Goal: Information Seeking & Learning: Learn about a topic

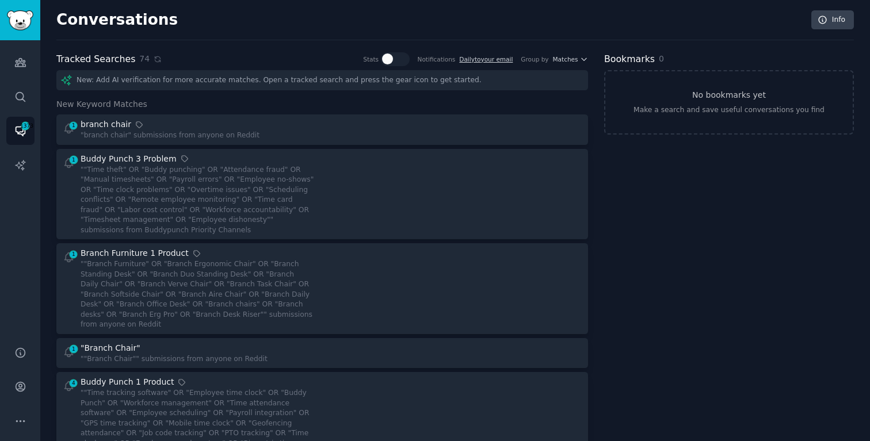
scroll to position [361, 0]
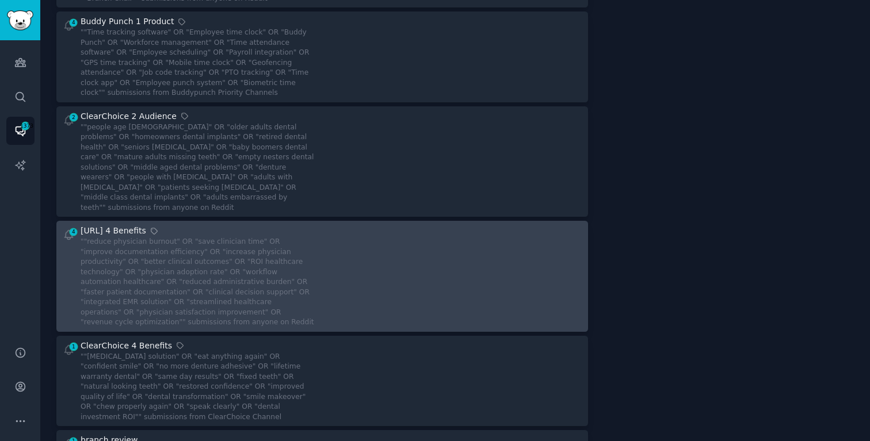
click at [239, 249] on div """reduce physician burnout" OR "save clinician time" OR "improve documentation …" at bounding box center [198, 282] width 234 height 91
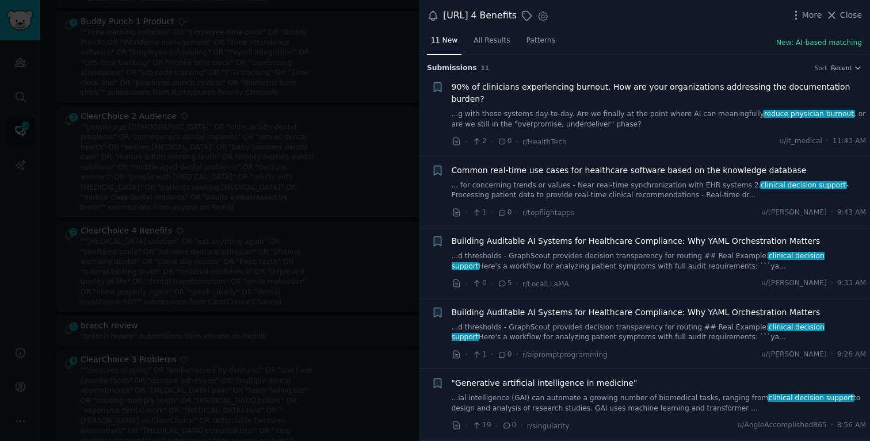
click at [598, 83] on span "90% of clinicians experiencing burnout. How are your organizations addressing t…" at bounding box center [659, 93] width 415 height 24
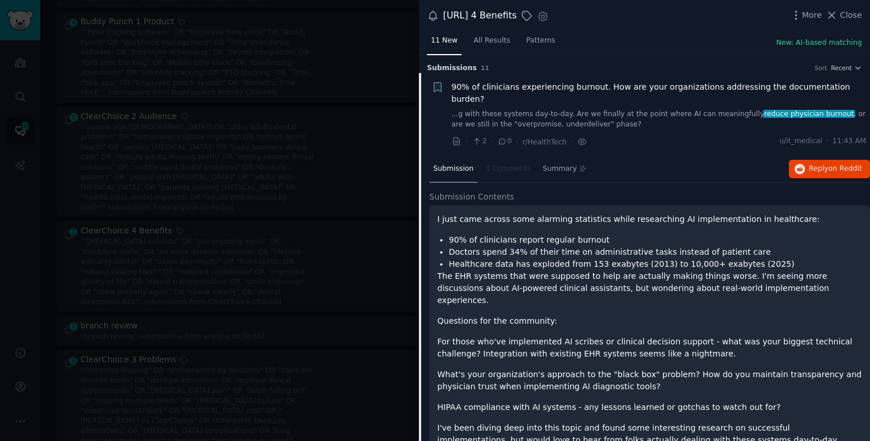
scroll to position [18, 0]
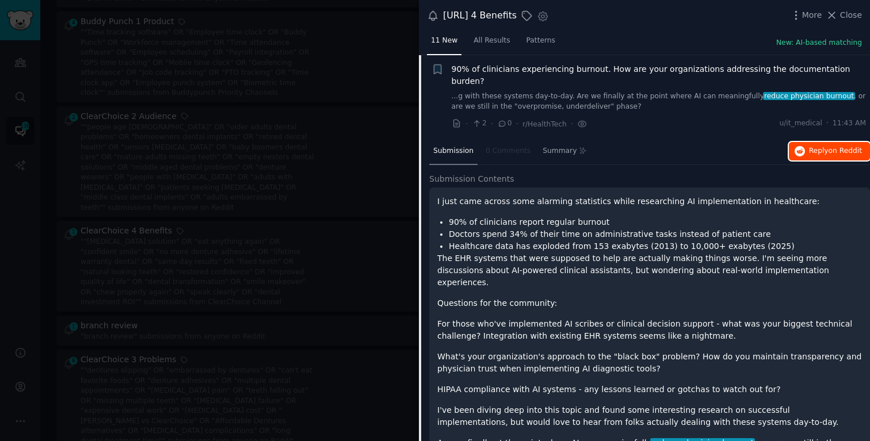
click at [832, 147] on span "on Reddit" at bounding box center [844, 151] width 33 height 8
click at [496, 76] on div "90% of clinicians experiencing burnout. How are your organizations addressing t…" at bounding box center [659, 87] width 415 height 48
click at [544, 91] on link "...g with these systems day-to-day. Are we finally at the point where AI can me…" at bounding box center [659, 101] width 415 height 20
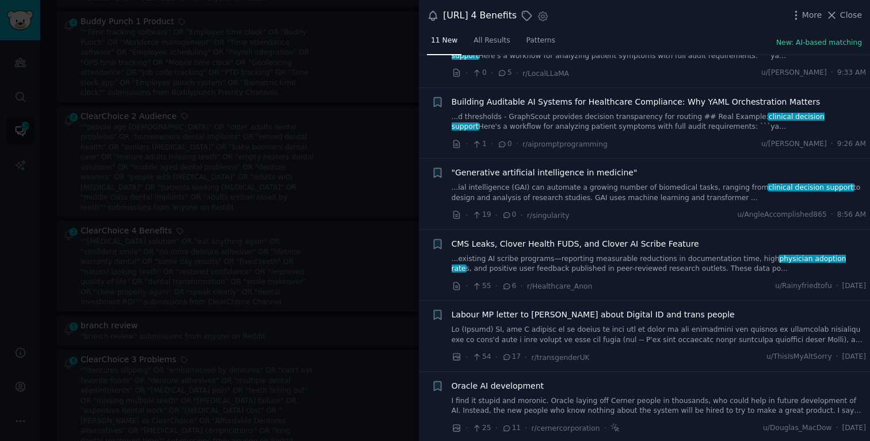
scroll to position [201, 0]
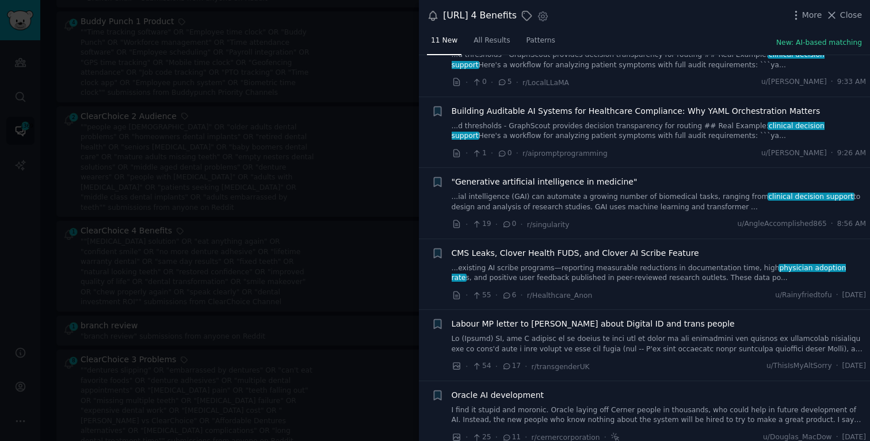
click at [587, 192] on link "...ial intelligence (GAI) can automate a growing number of biomedical tasks, ra…" at bounding box center [659, 202] width 415 height 20
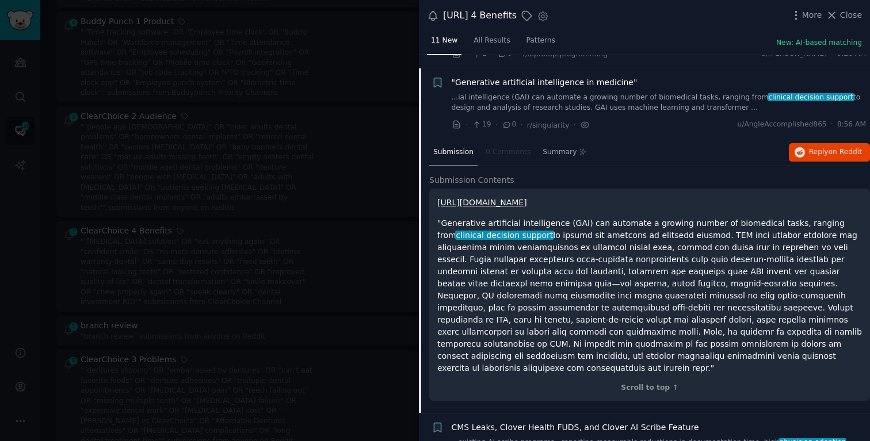
scroll to position [302, 0]
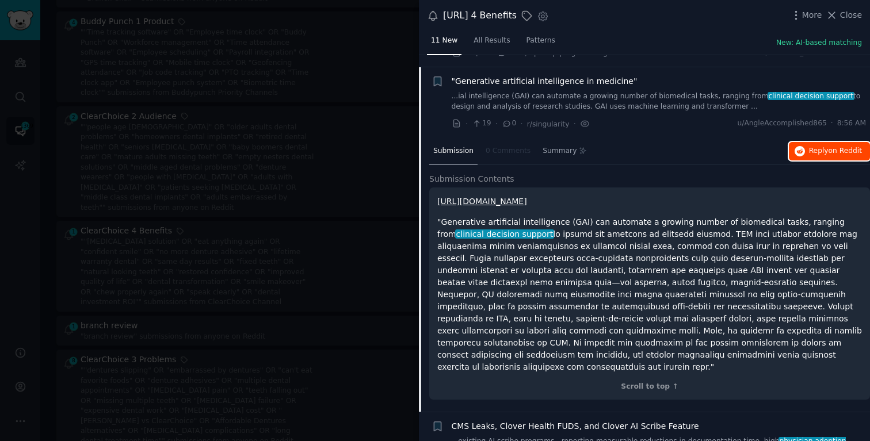
click at [811, 146] on span "Reply on Reddit" at bounding box center [835, 151] width 53 height 10
click at [290, 156] on div at bounding box center [435, 220] width 870 height 441
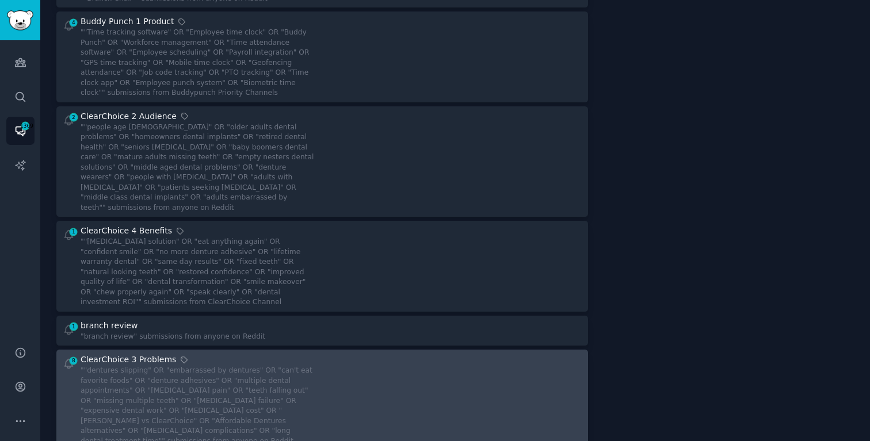
click at [288, 366] on div """dentures slipping" OR "embarrassed by dentures" OR "can't eat favorite foods"…" at bounding box center [198, 406] width 234 height 81
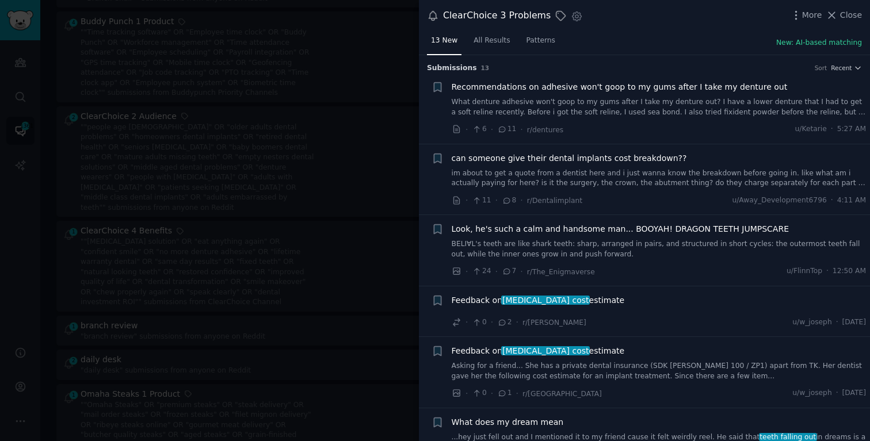
click at [620, 158] on span "can someone give their dental implants cost breakdown??" at bounding box center [569, 158] width 235 height 12
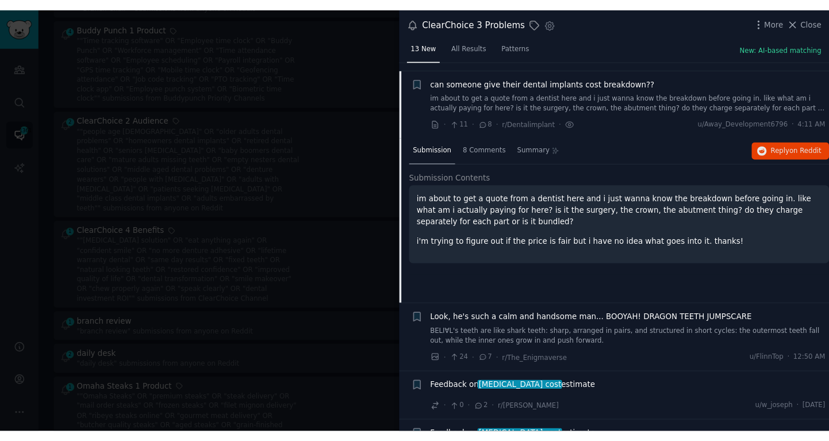
scroll to position [89, 0]
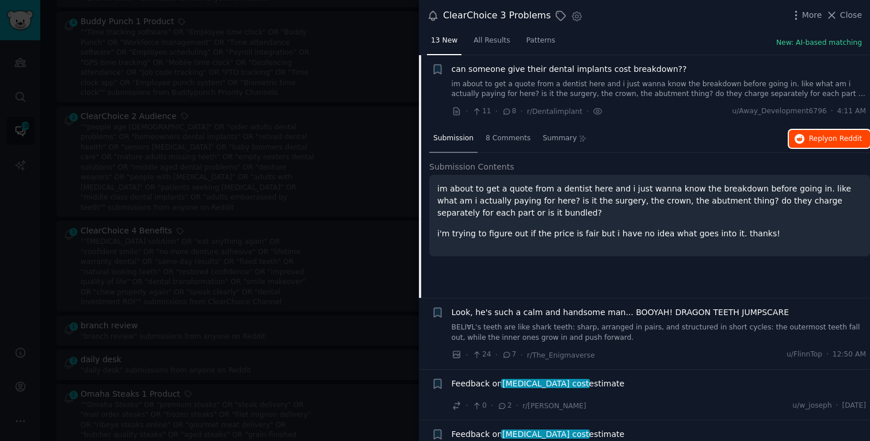
click at [813, 141] on span "Reply on Reddit" at bounding box center [835, 139] width 53 height 10
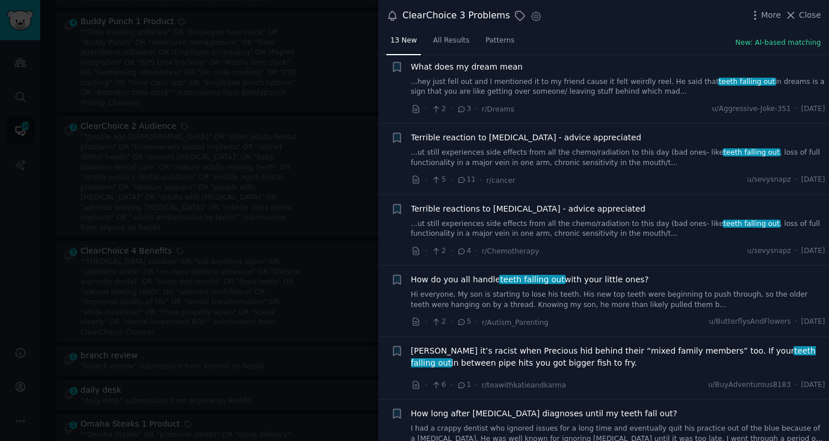
scroll to position [524, 0]
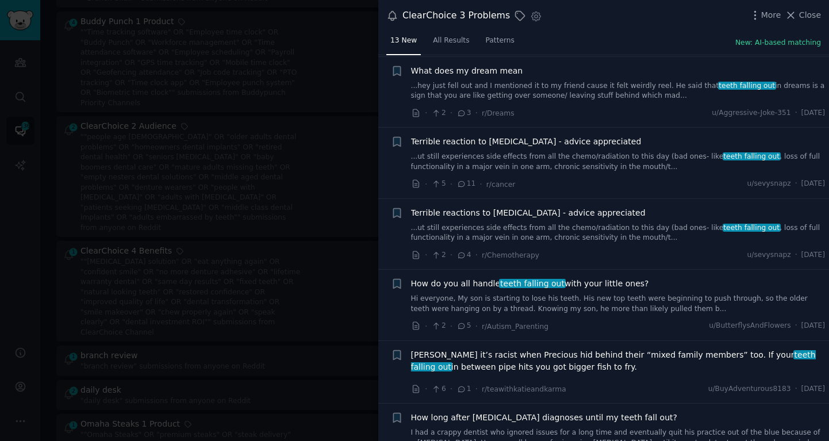
click at [329, 247] on div at bounding box center [414, 220] width 829 height 441
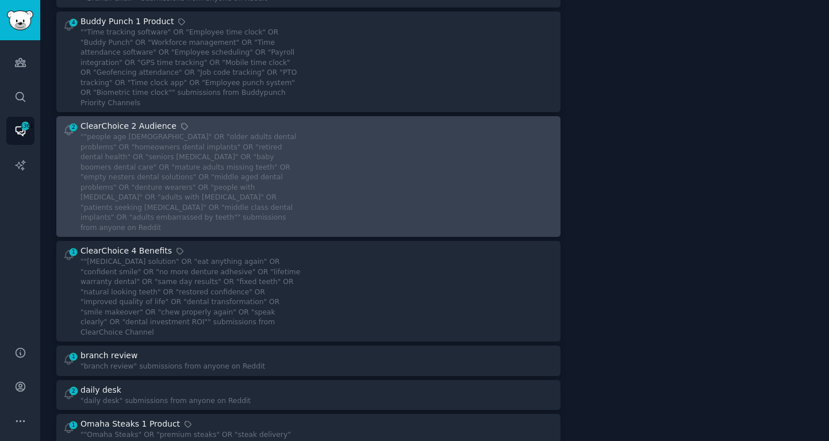
click at [350, 178] on div at bounding box center [436, 176] width 238 height 113
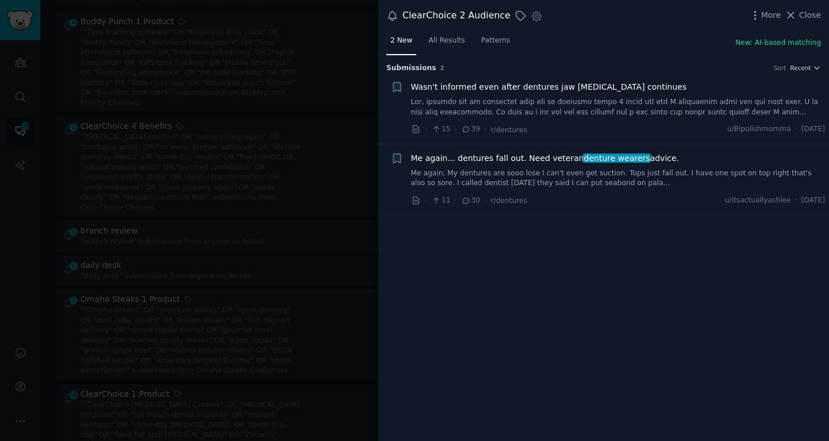
click at [498, 167] on div "Me again... dentures fall out. Need veteran denture wearers advice. Me again. M…" at bounding box center [618, 170] width 415 height 36
click at [498, 170] on link "Me again. My dentures are sooo lose I can't even get suction. Tops just fall ou…" at bounding box center [618, 179] width 415 height 20
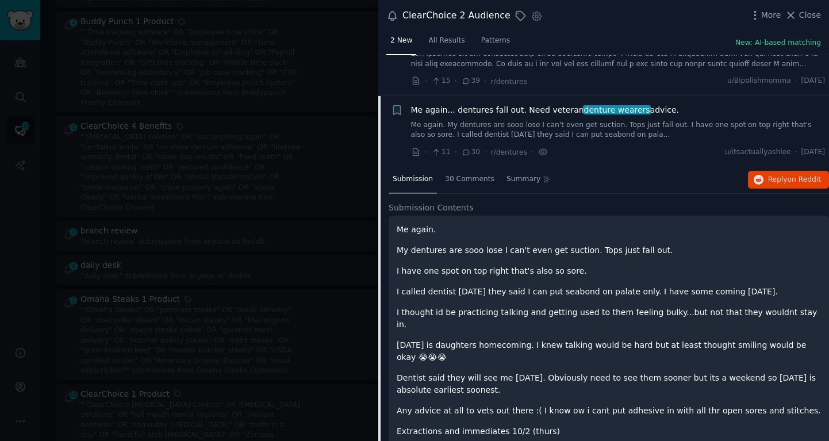
scroll to position [49, 0]
click at [802, 174] on span "Reply on Reddit" at bounding box center [794, 179] width 53 height 10
